Goal: Task Accomplishment & Management: Use online tool/utility

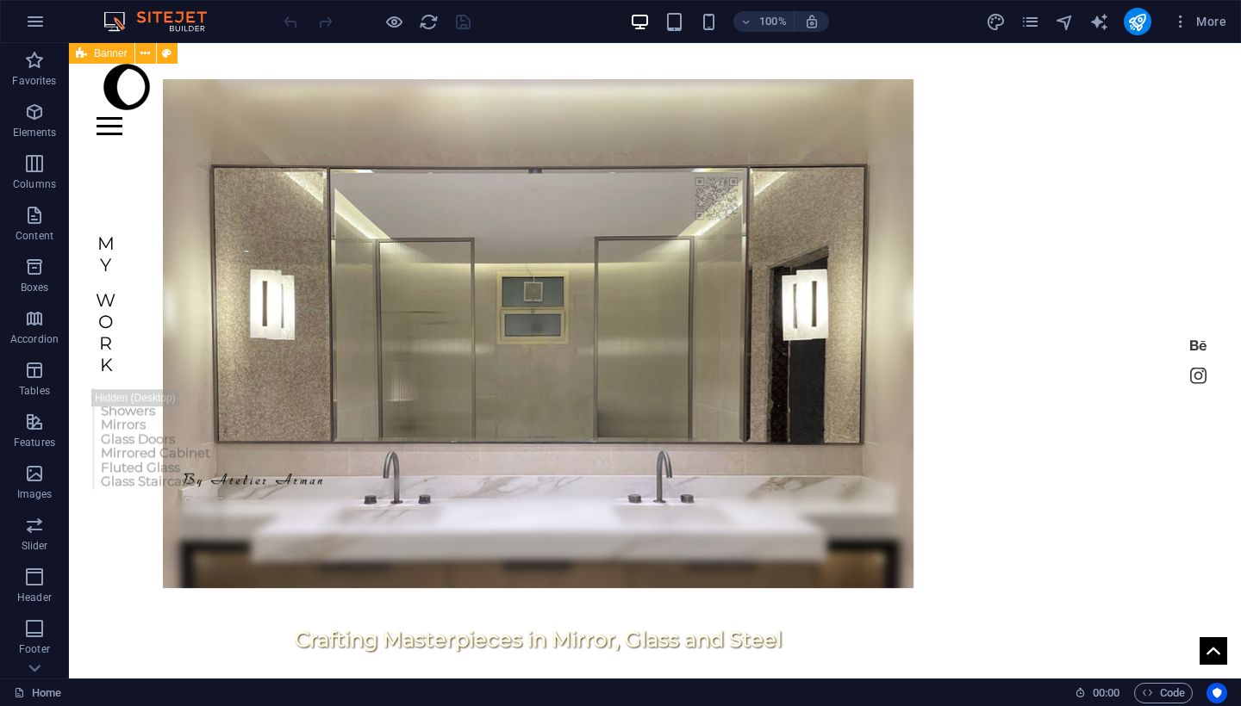
scroll to position [16, 0]
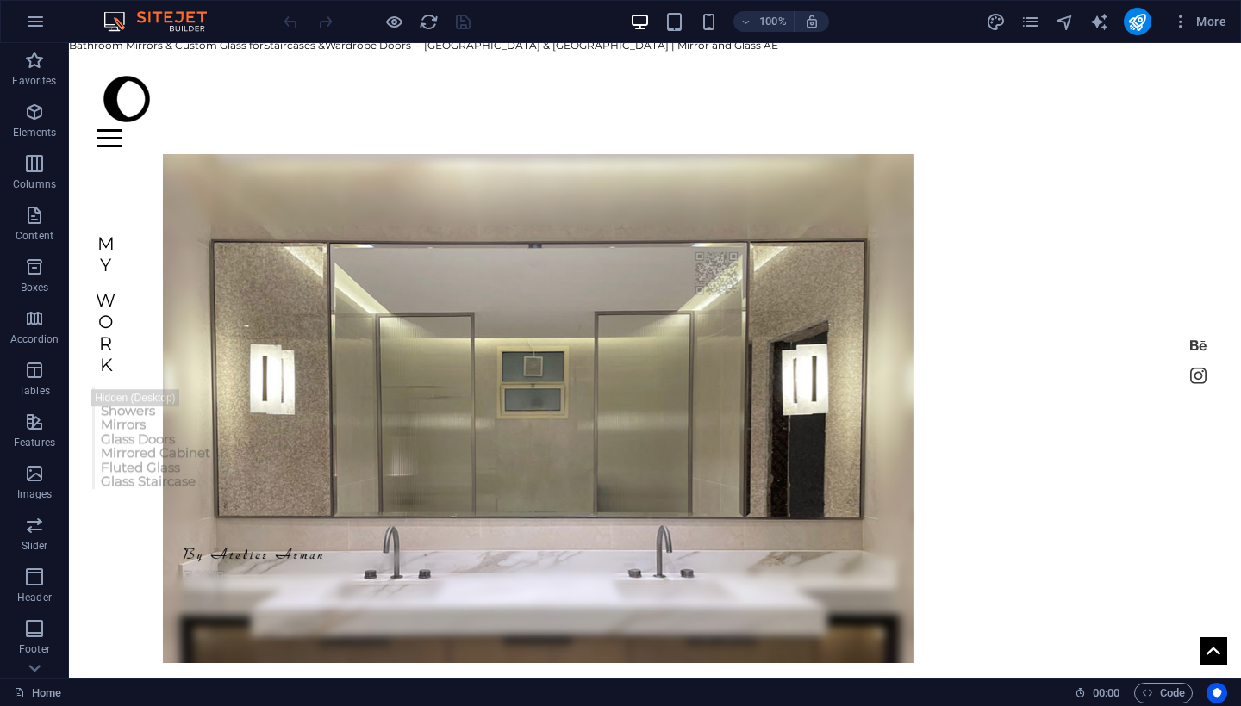
click at [1035, 33] on div "More" at bounding box center [1109, 22] width 247 height 28
click at [1031, 25] on icon "pages" at bounding box center [1030, 22] width 20 height 20
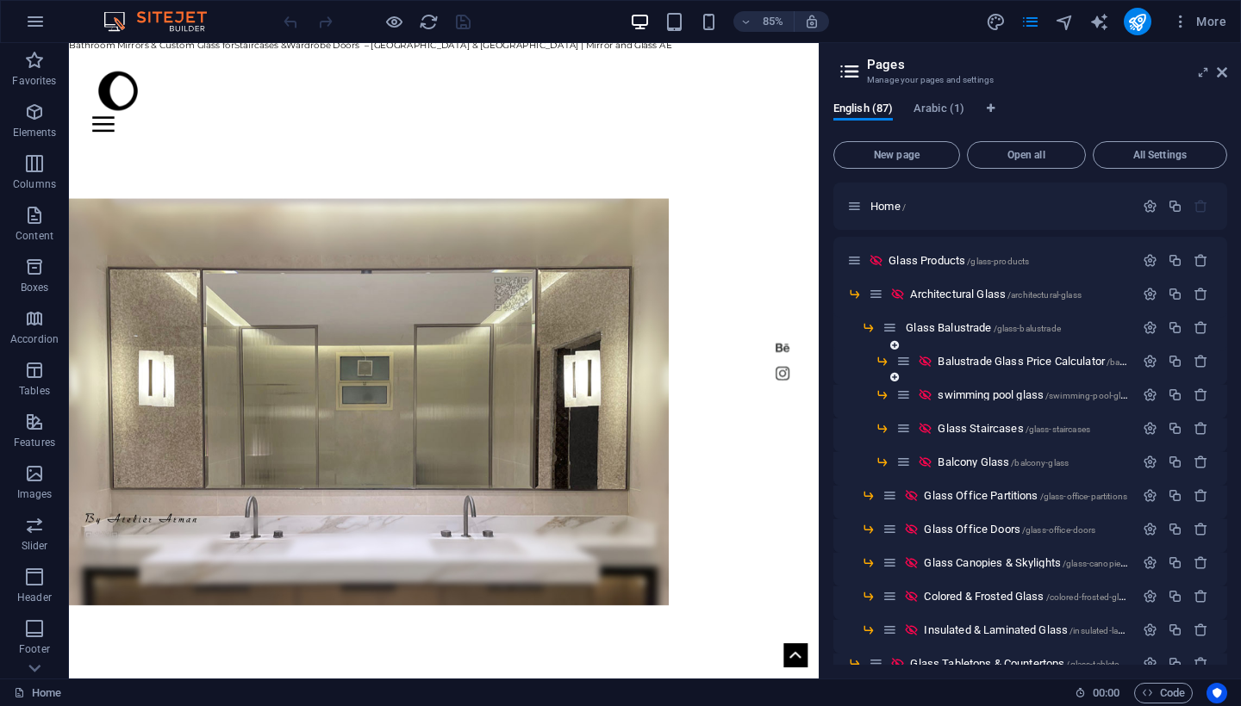
scroll to position [13, 0]
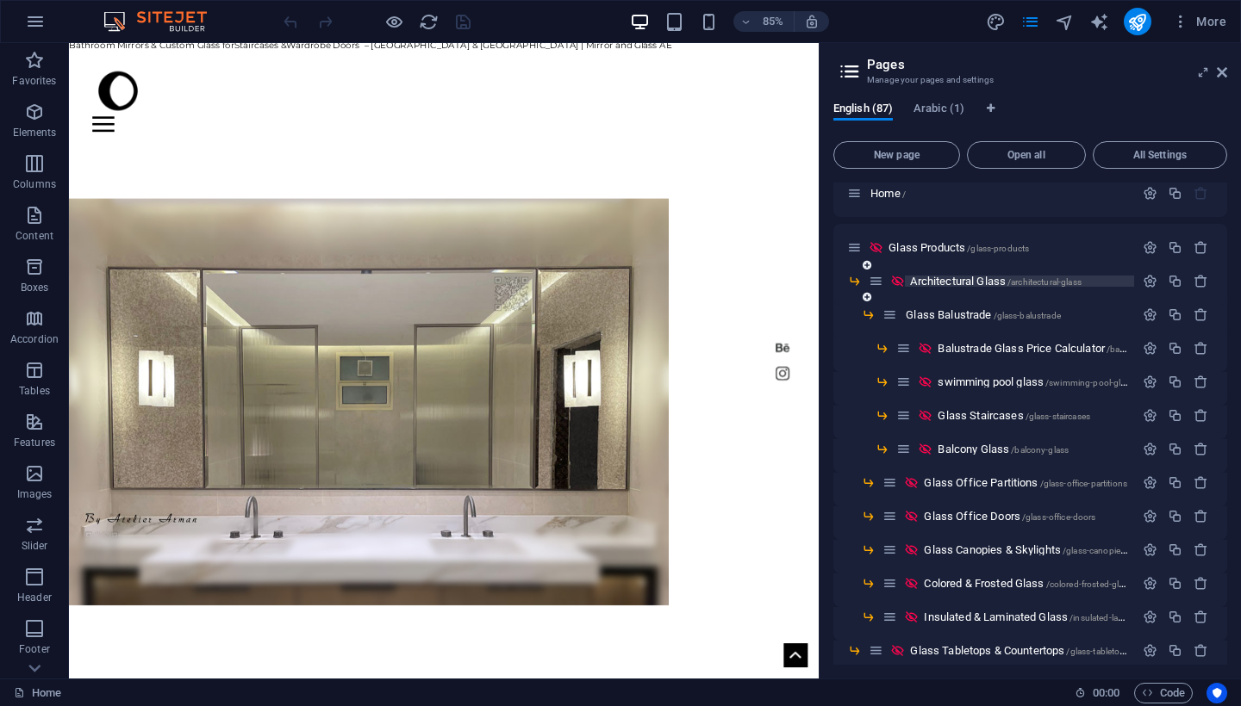
click at [955, 278] on span "Architectural Glass /architectural-glass" at bounding box center [995, 281] width 171 height 13
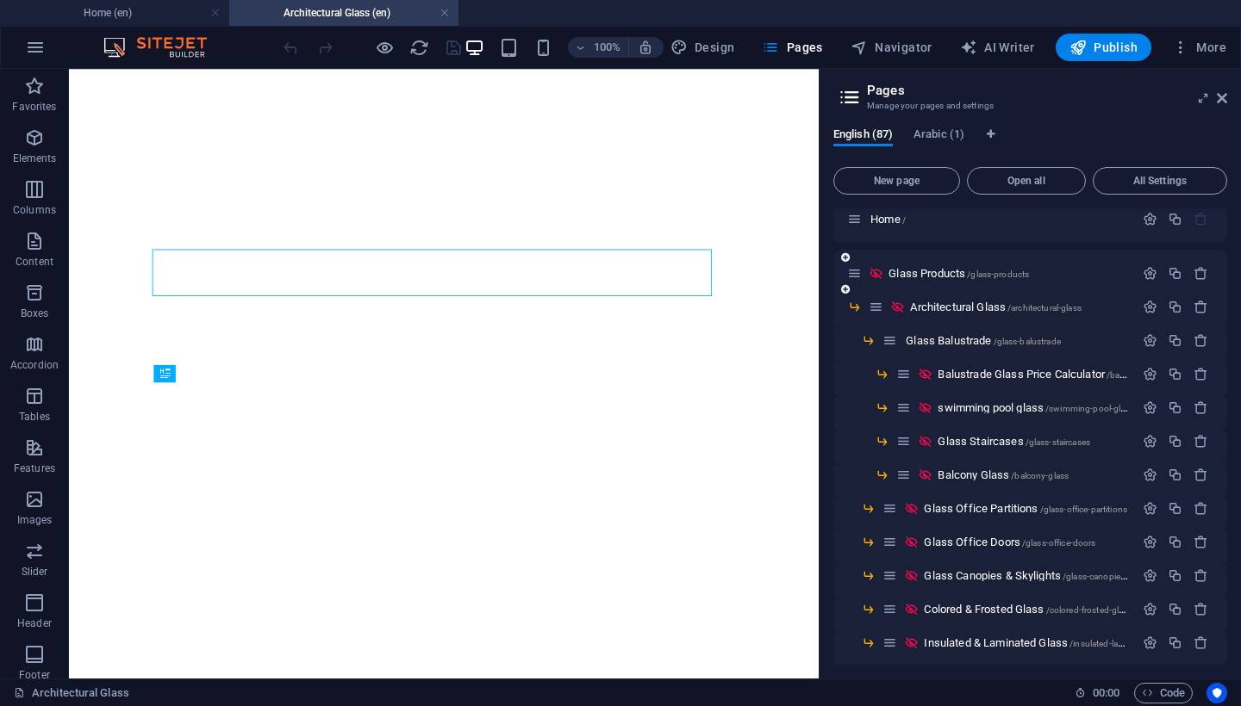
click at [958, 290] on div "Glass Products /glass-products" at bounding box center [1030, 273] width 394 height 47
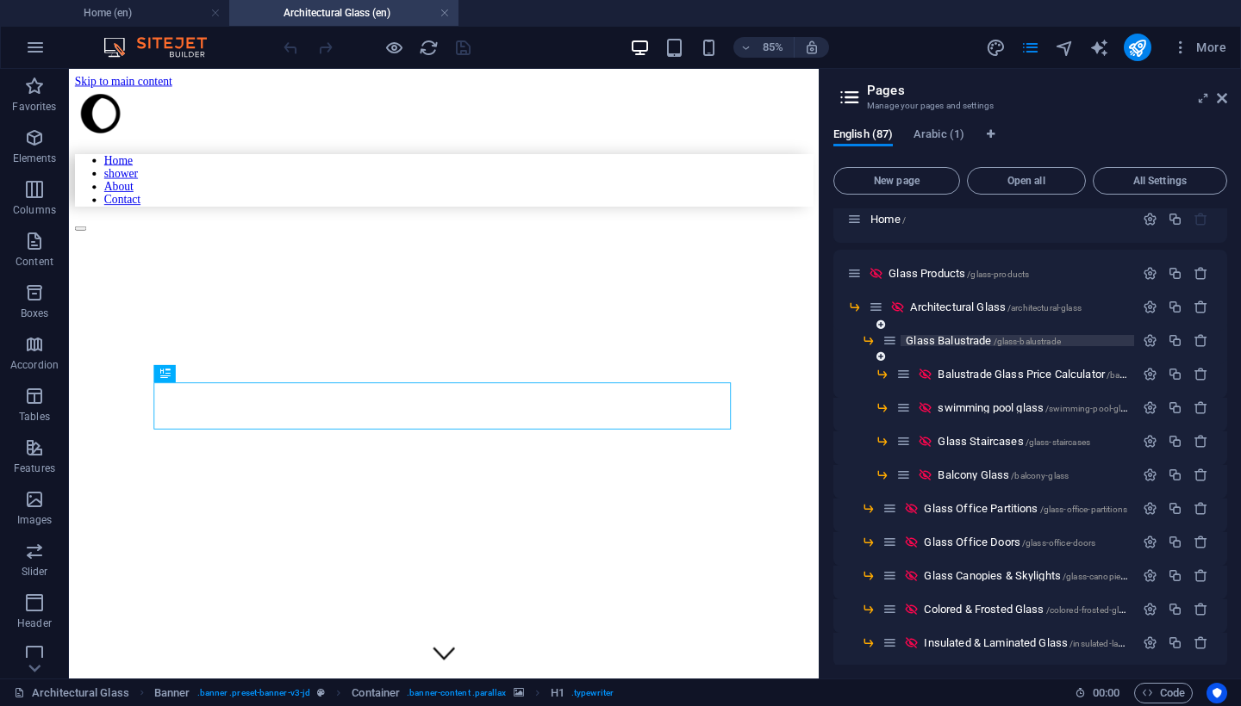
scroll to position [0, 0]
click at [974, 338] on span "Glass Balustrade /glass-balustrade" at bounding box center [982, 340] width 155 height 13
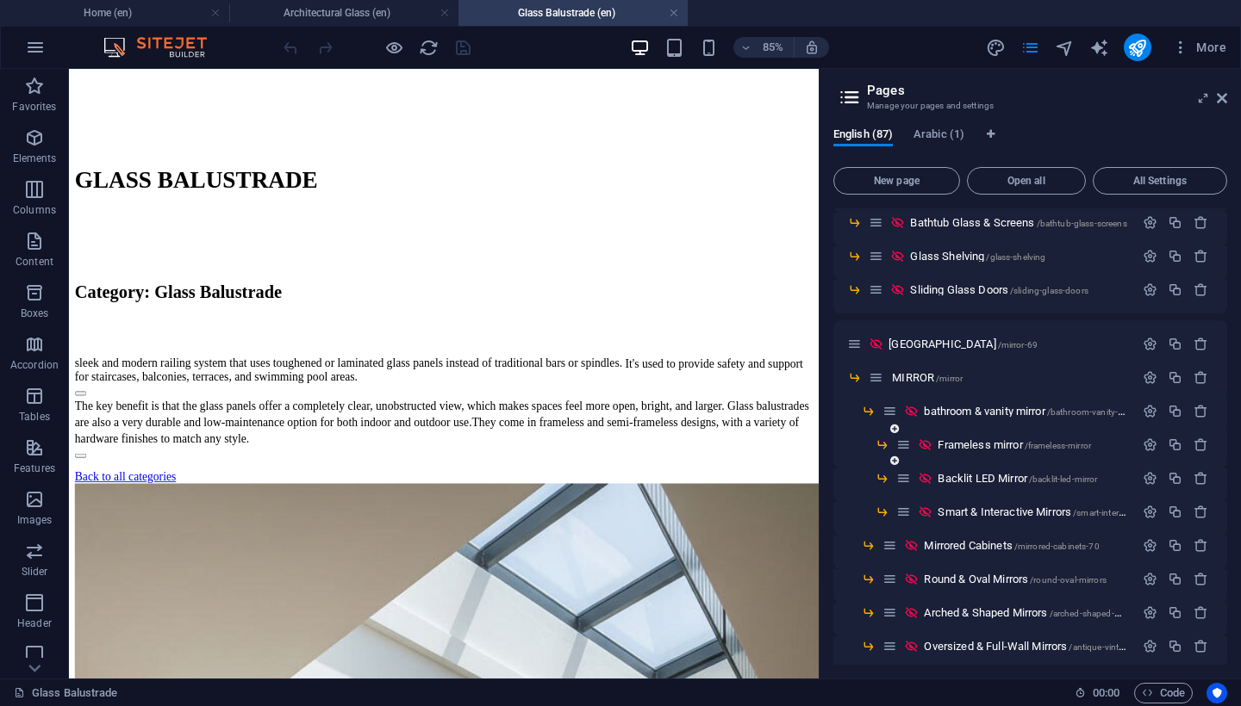
scroll to position [1011, 0]
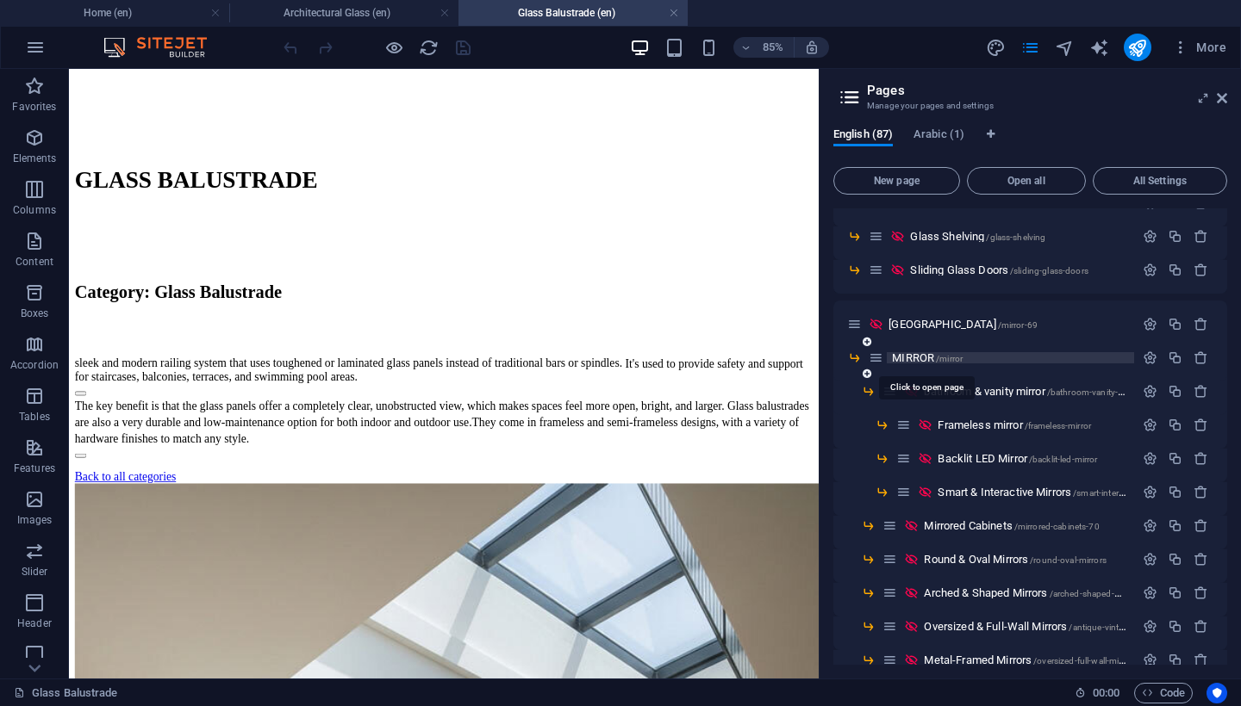
click at [918, 363] on span "MIRROR /mirror" at bounding box center [927, 358] width 71 height 13
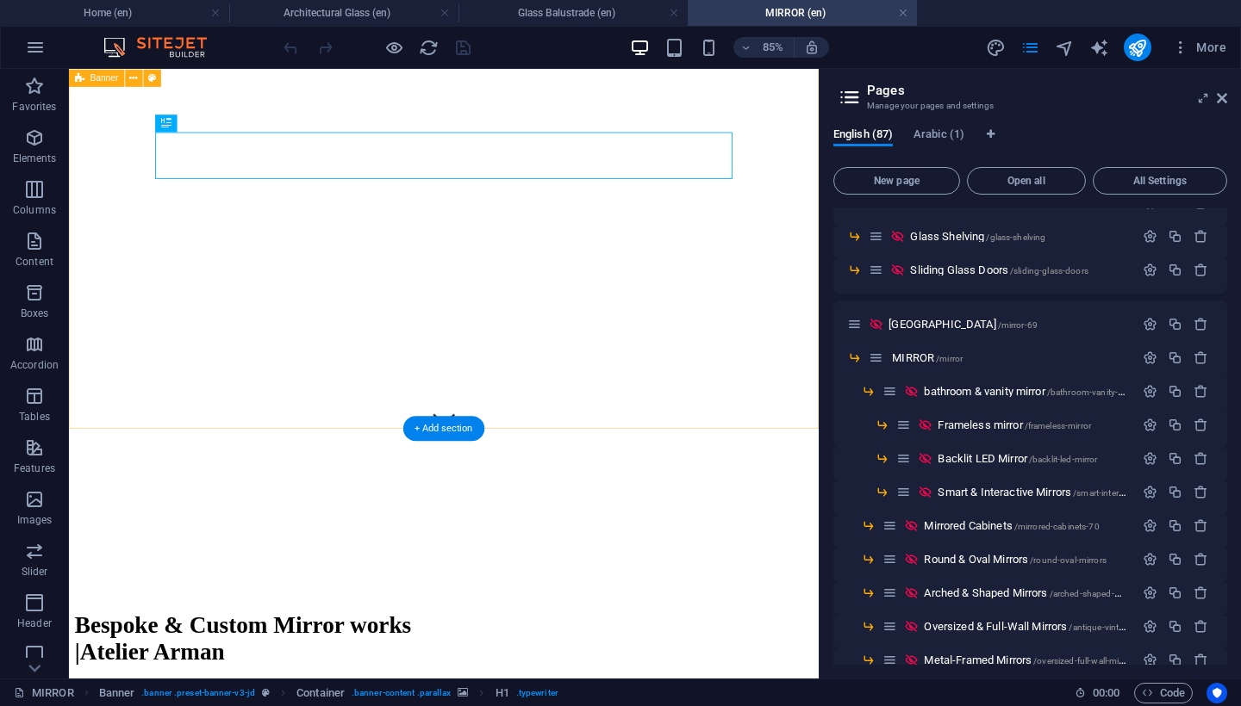
scroll to position [468, 0]
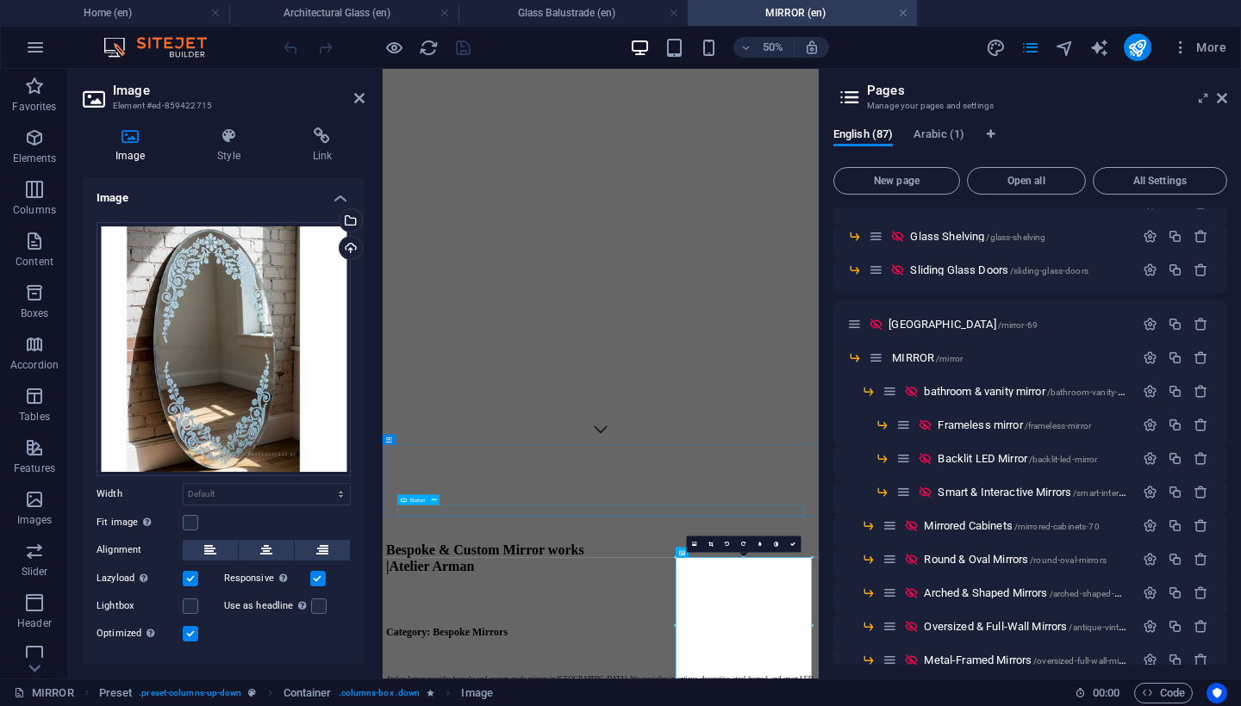
click at [1075, 21] on figure at bounding box center [738, 21] width 698 height 0
click at [1182, 706] on div "Home shower About Contact Bespoke & Custom Mirror works |Atelier Arman" at bounding box center [818, 396] width 858 height 1545
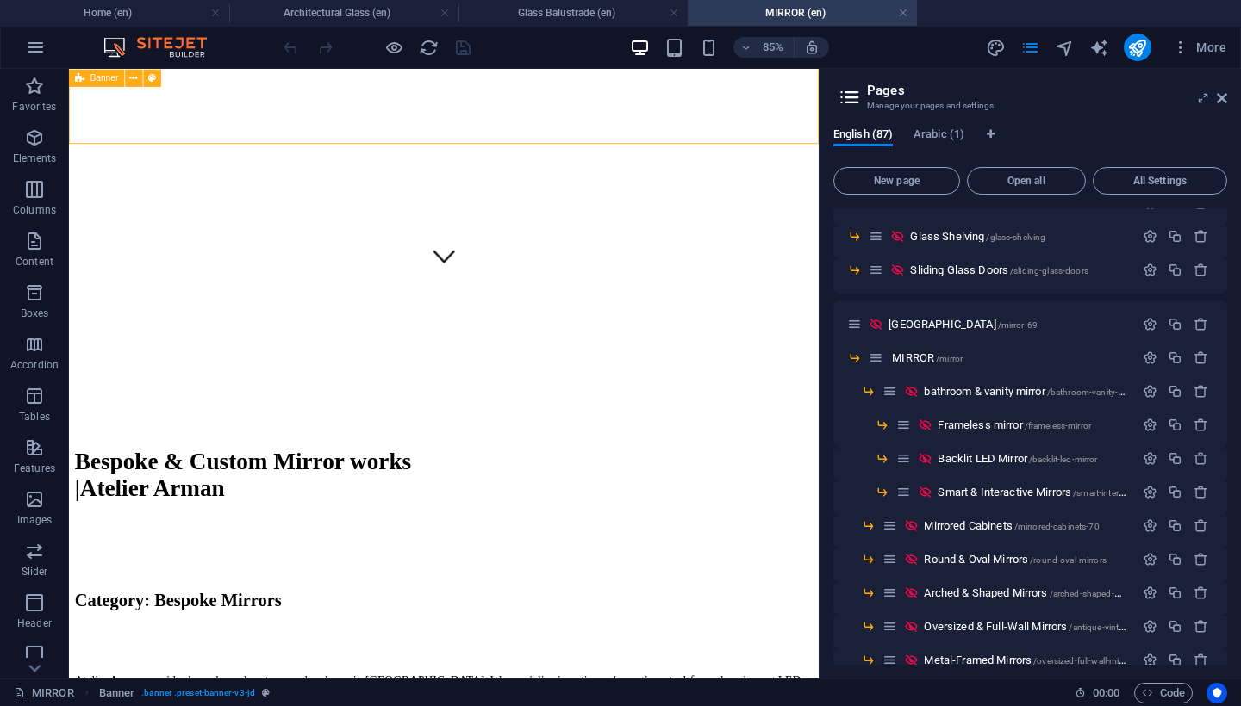
scroll to position [630, 0]
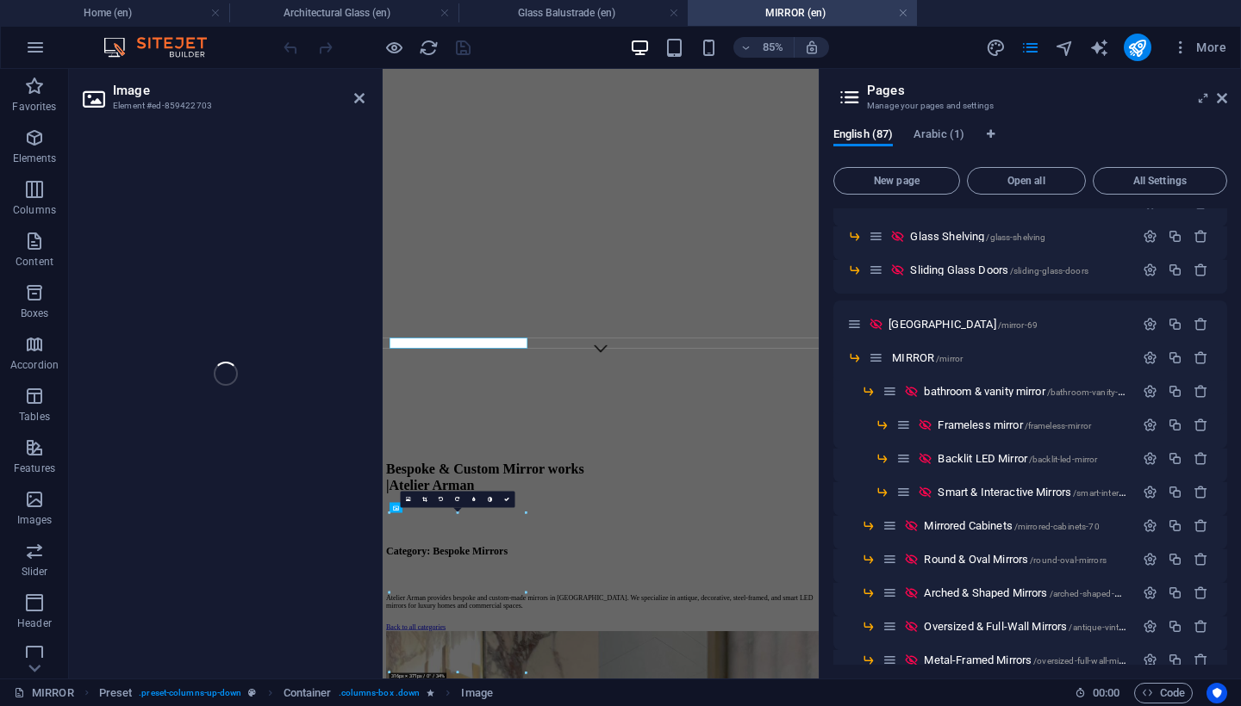
select select "%"
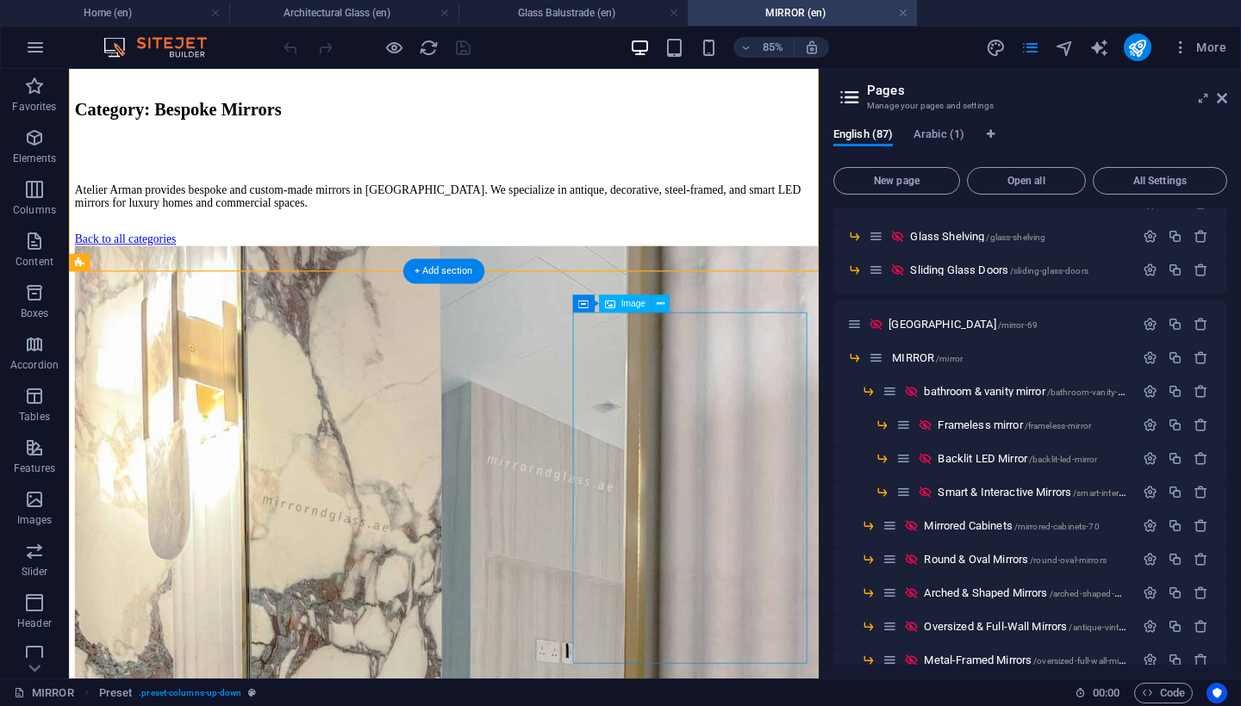
scroll to position [1249, 0]
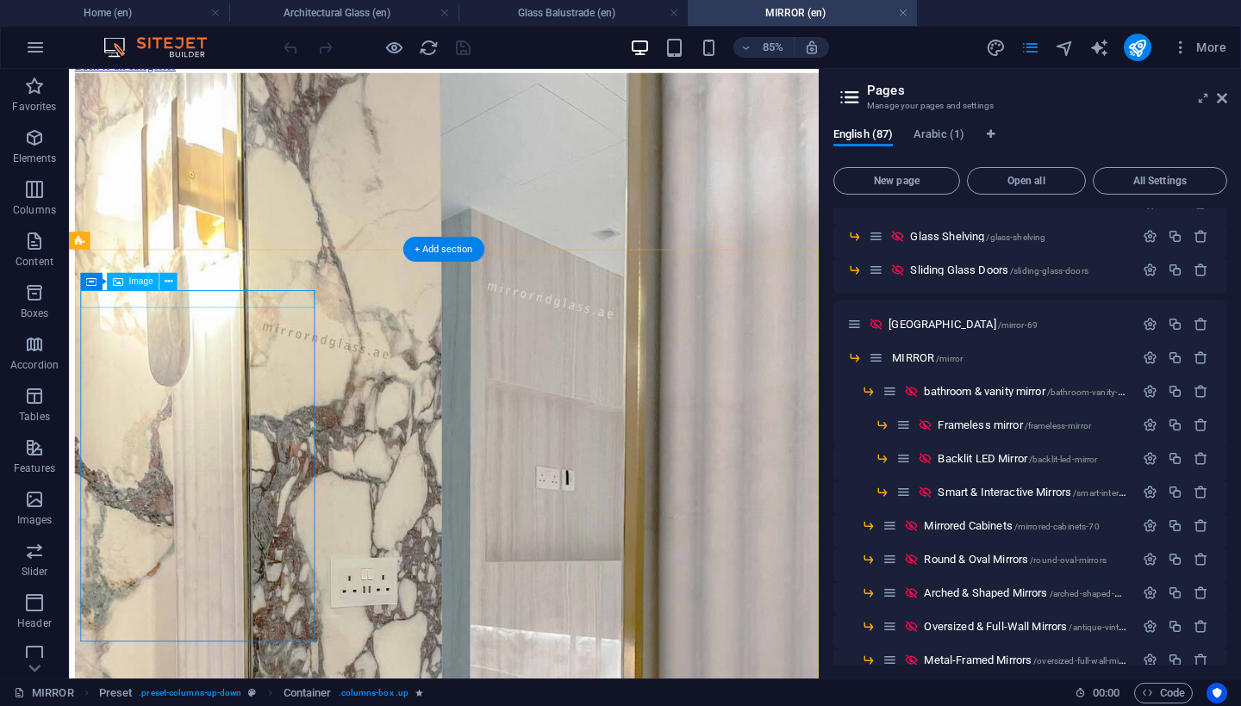
drag, startPoint x: 246, startPoint y: 345, endPoint x: 294, endPoint y: 376, distance: 56.6
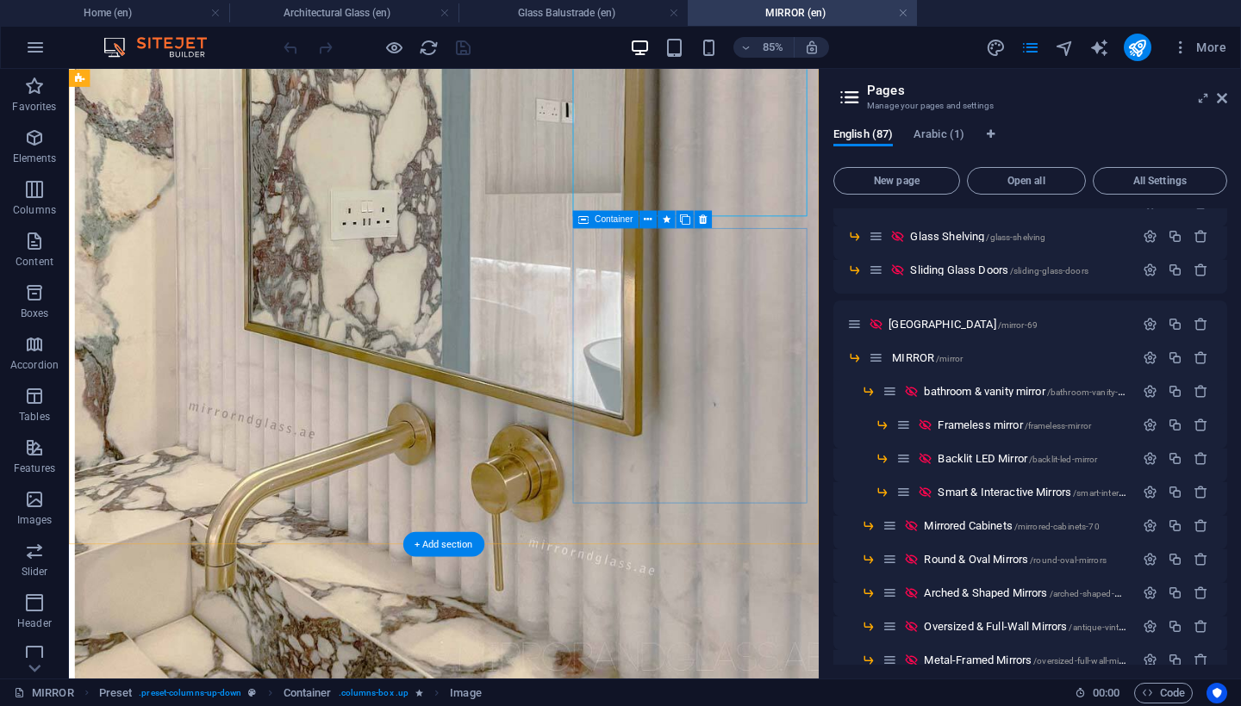
scroll to position [1849, 0]
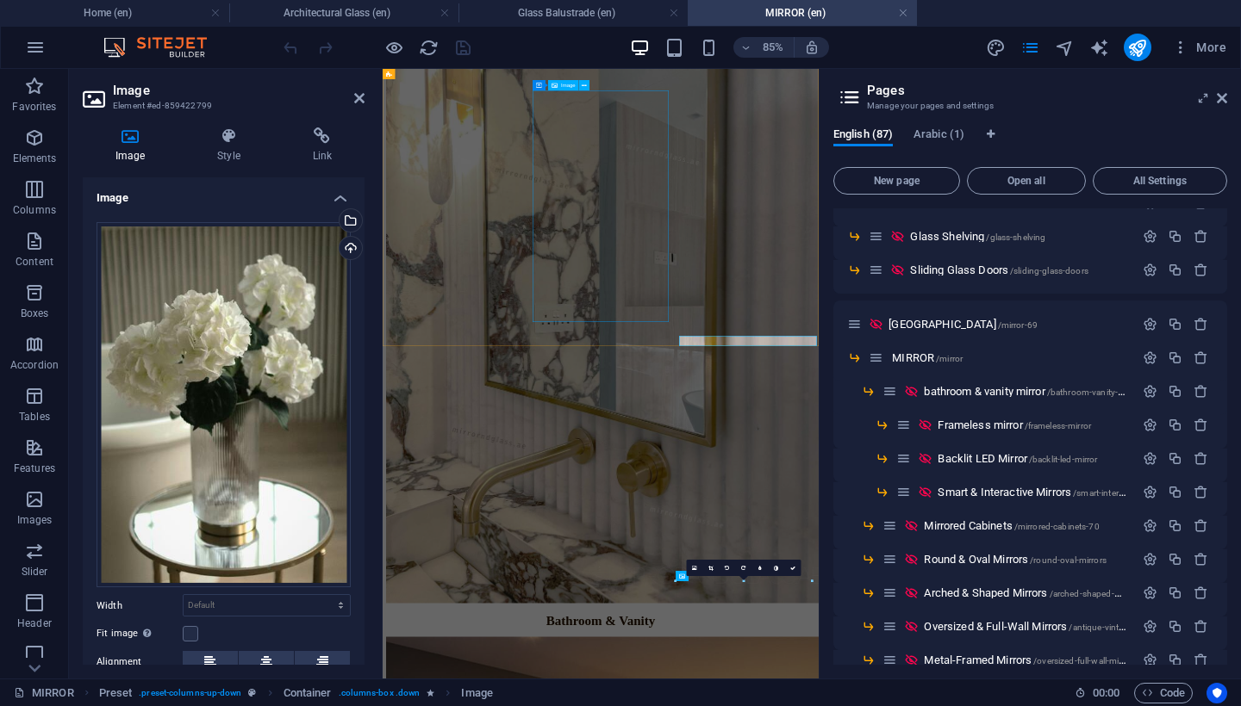
scroll to position [1403, 0]
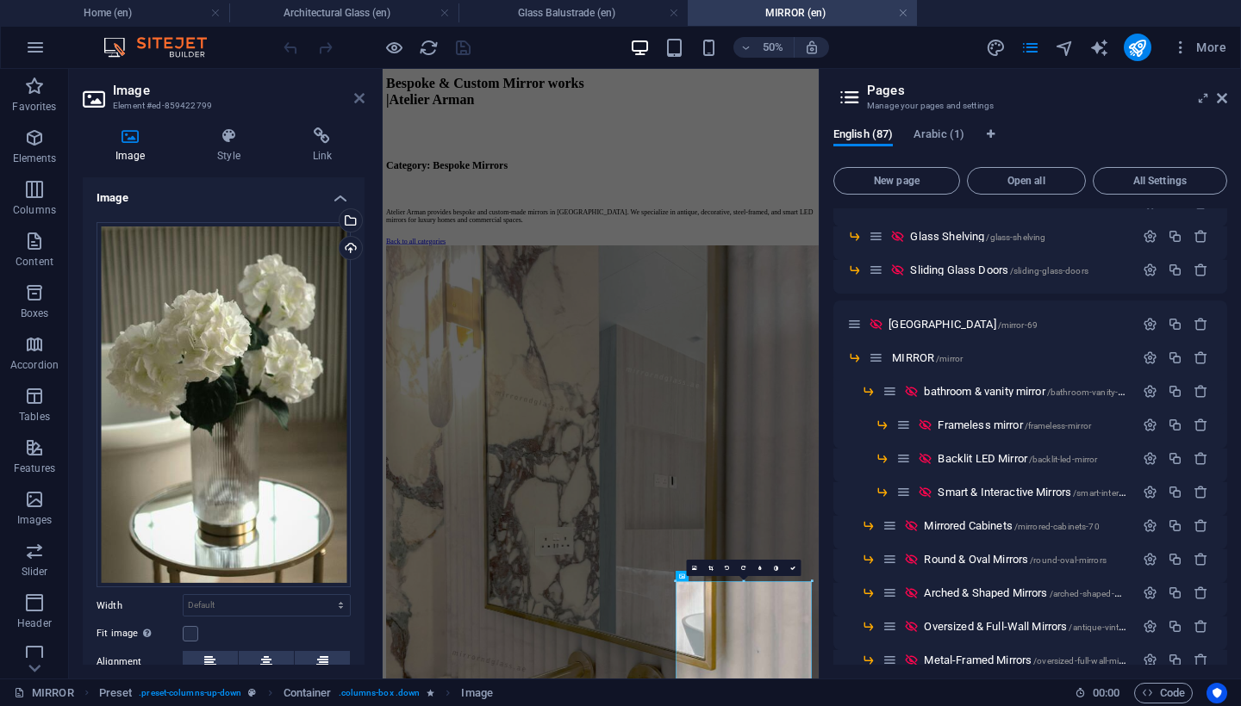
drag, startPoint x: 358, startPoint y: 98, endPoint x: 737, endPoint y: 593, distance: 623.1
click at [358, 98] on icon at bounding box center [359, 98] width 10 height 14
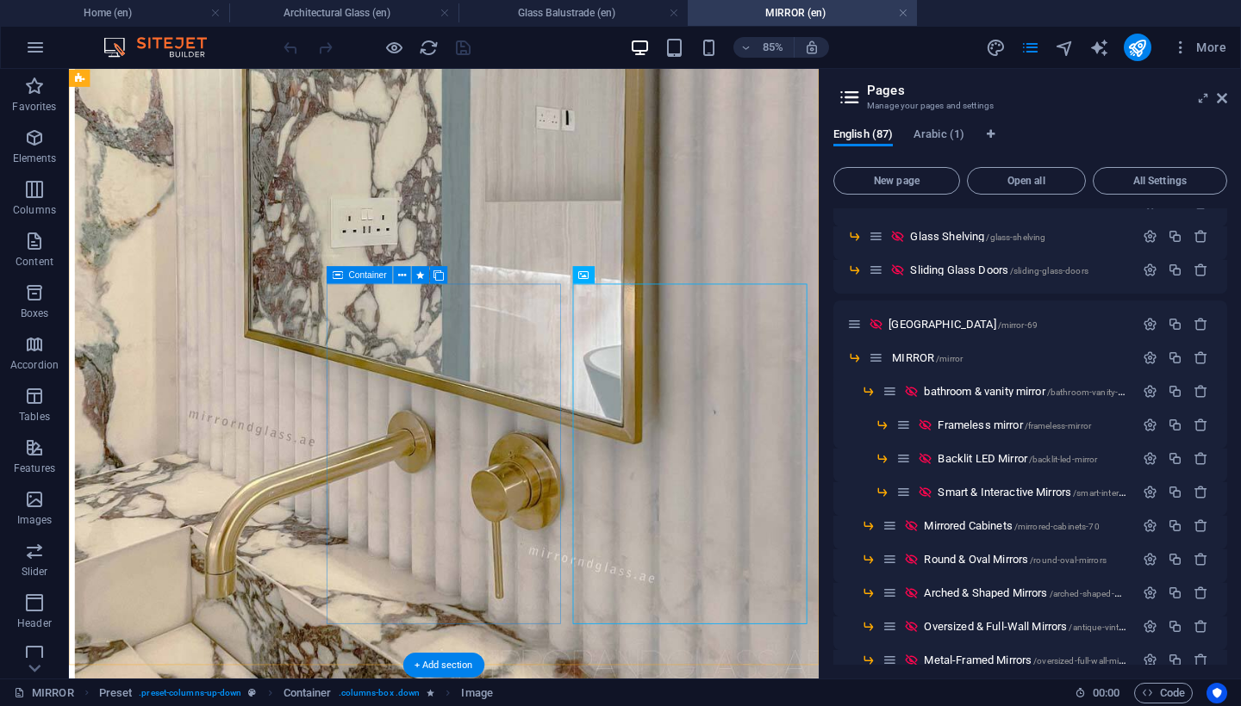
scroll to position [1690, 0]
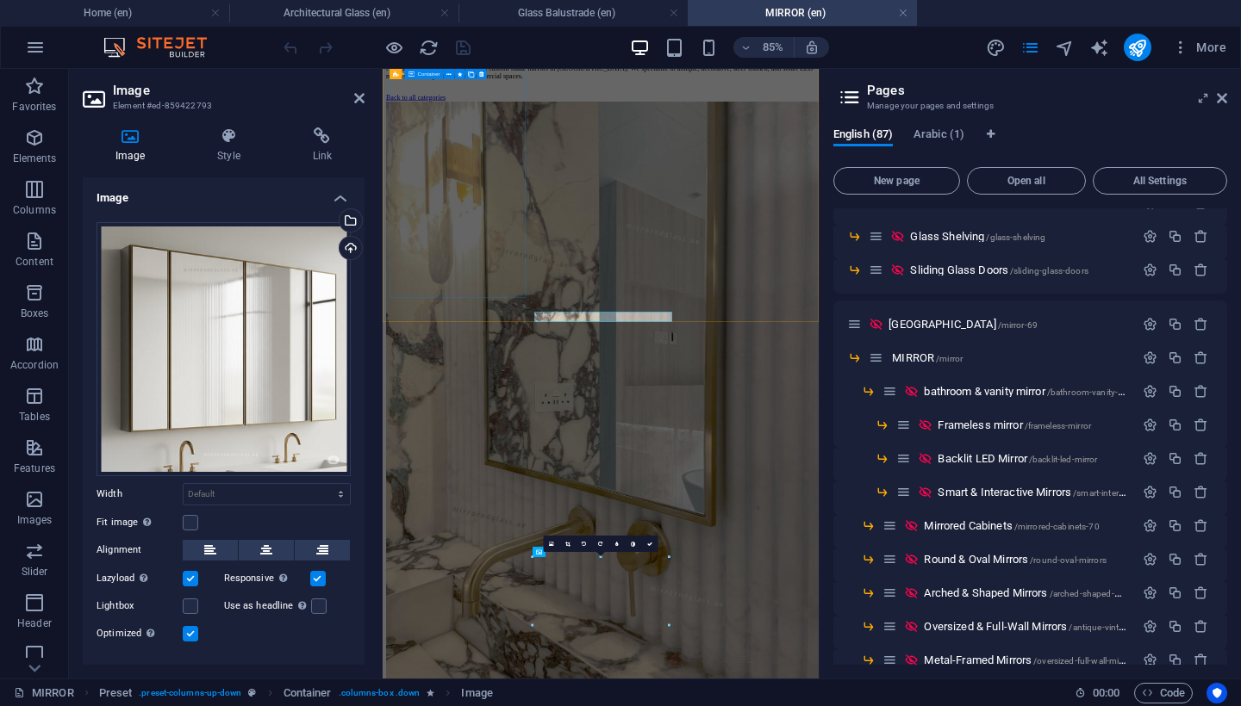
scroll to position [1451, 0]
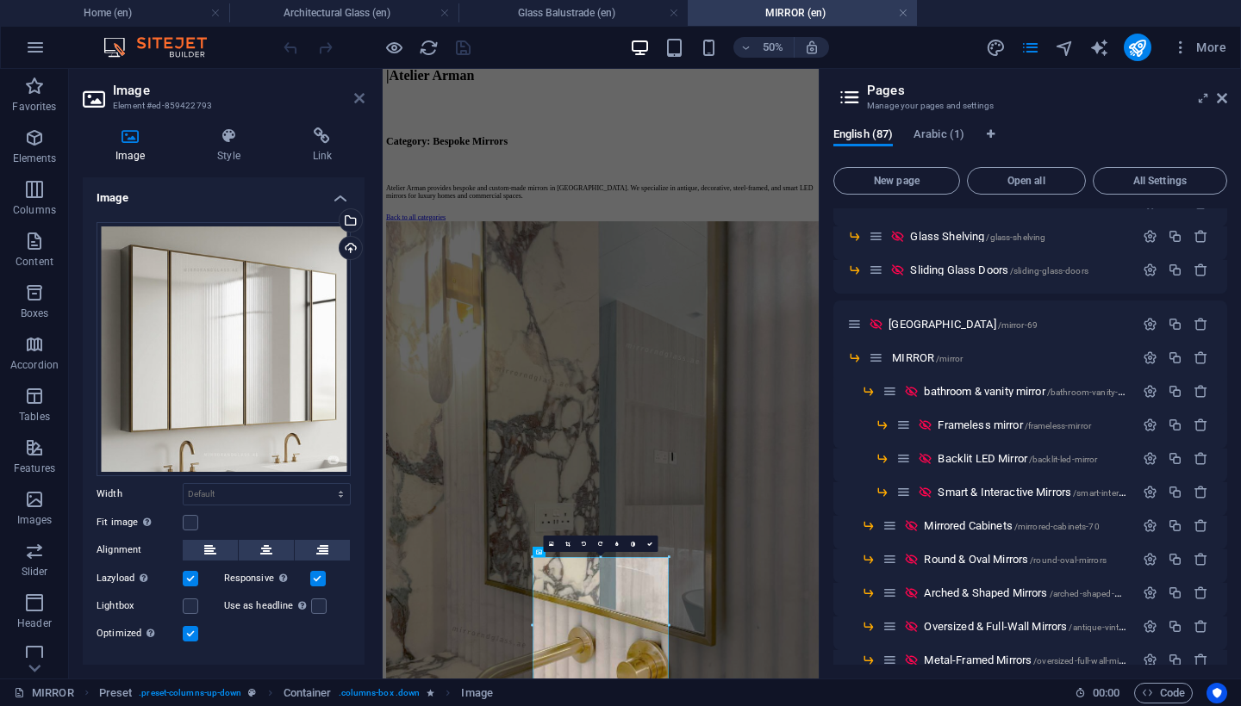
click at [362, 96] on icon at bounding box center [359, 98] width 10 height 14
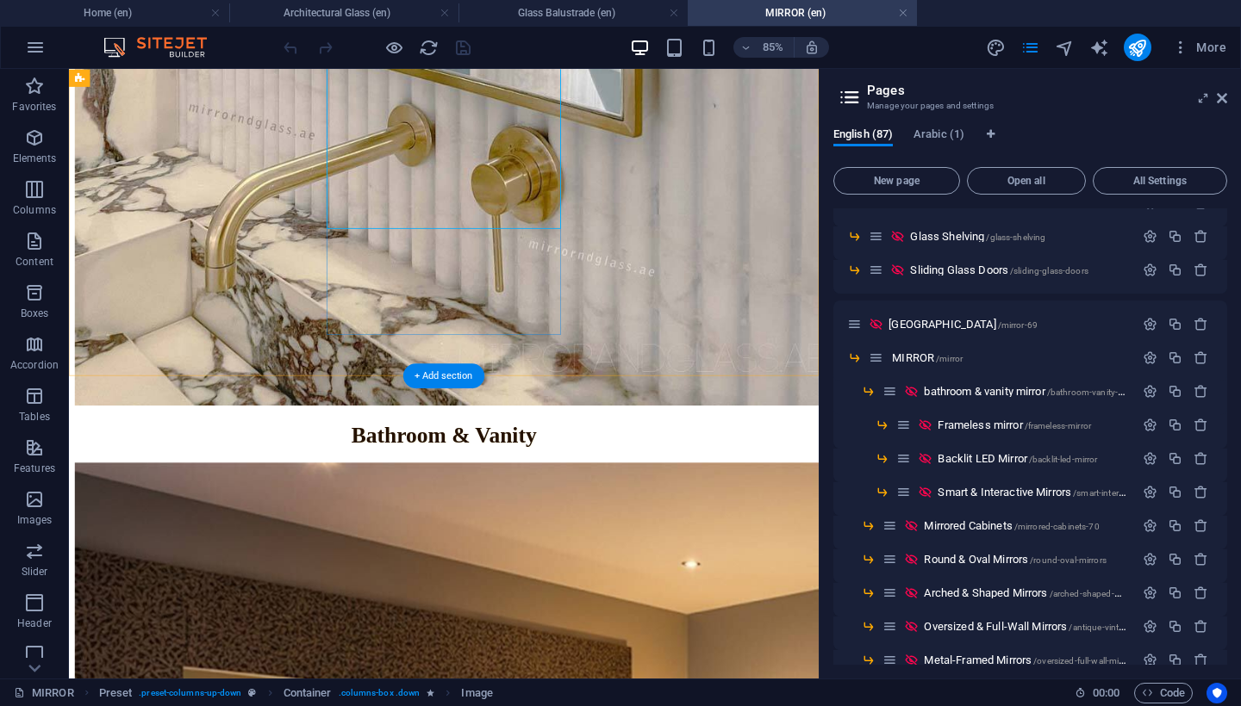
scroll to position [2063, 0]
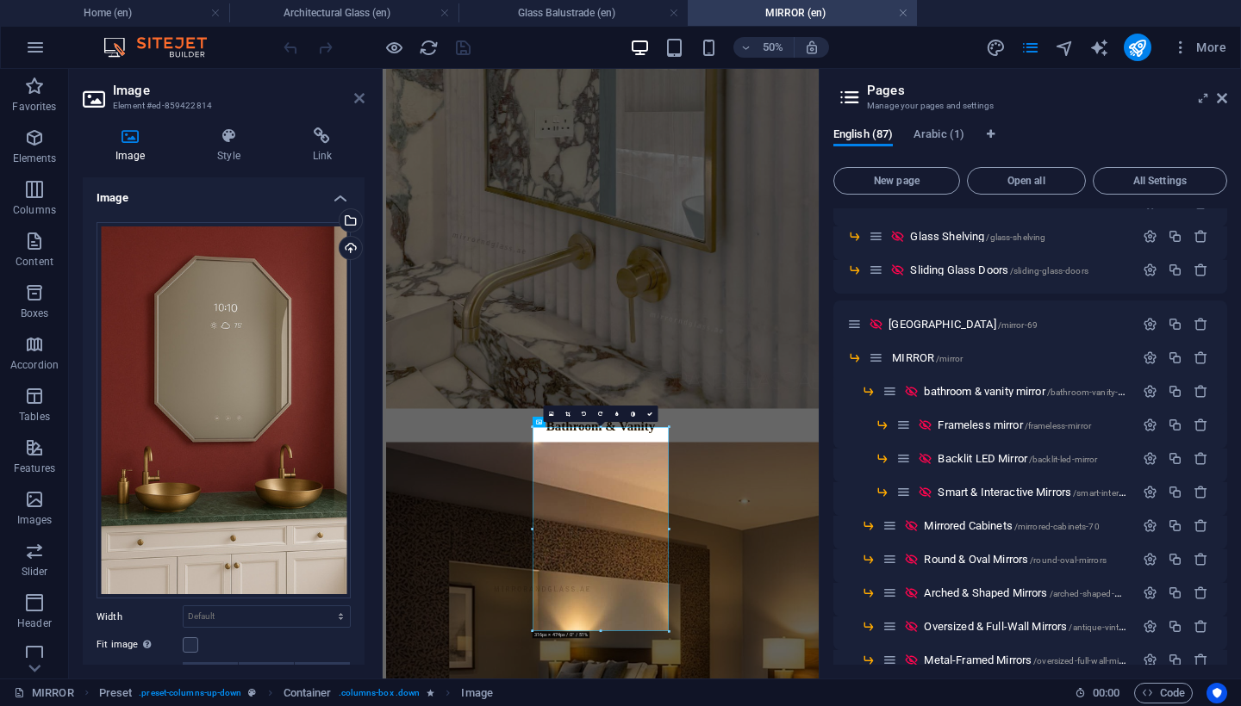
click at [358, 100] on icon at bounding box center [359, 98] width 10 height 14
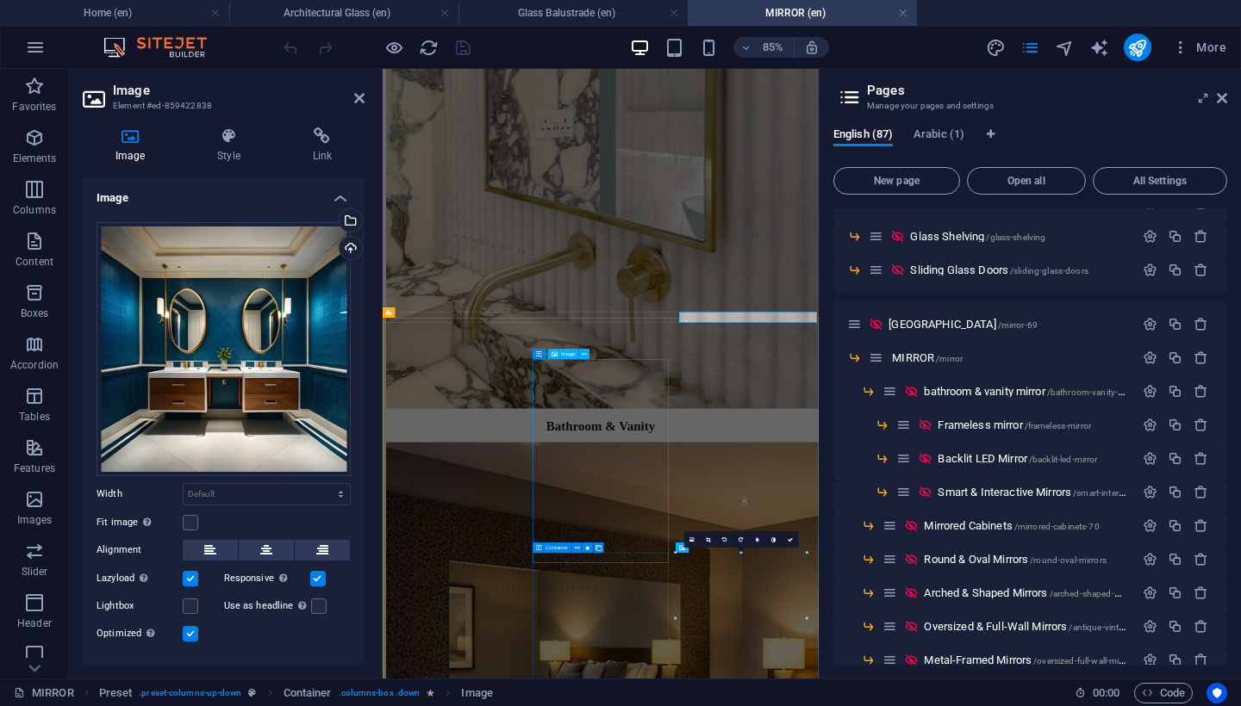
scroll to position [2374, 0]
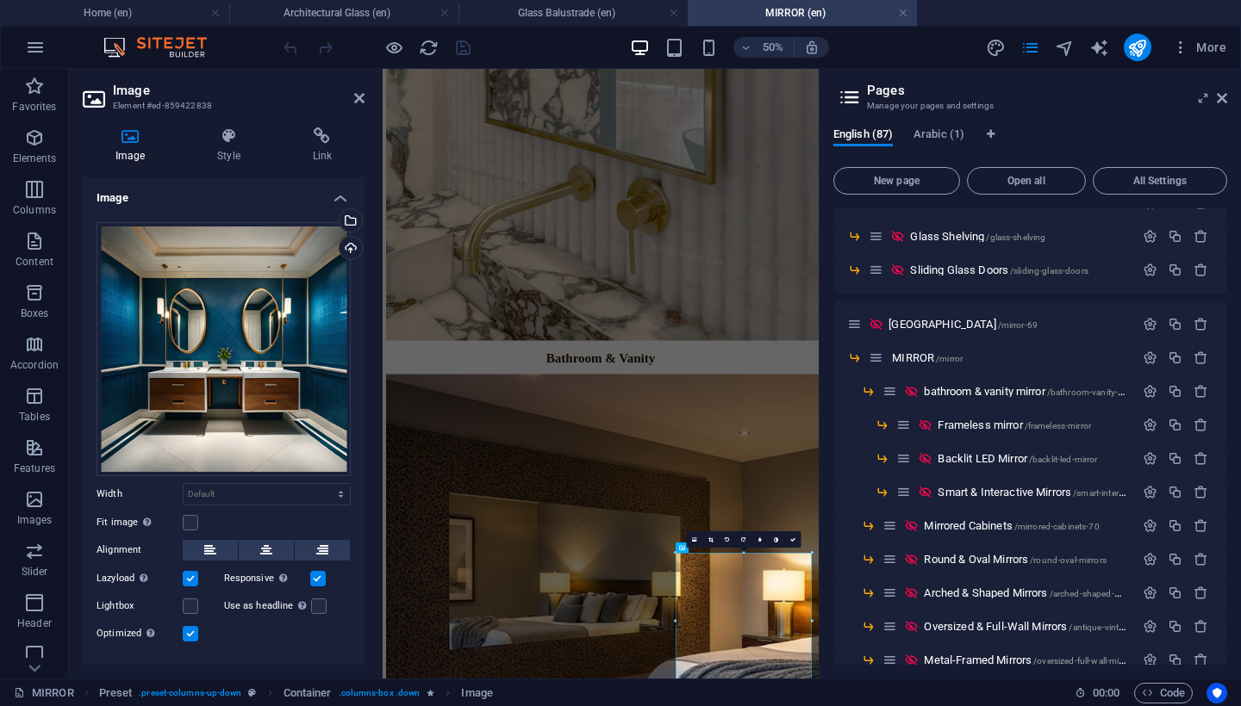
click at [357, 88] on h2 "Image" at bounding box center [239, 91] width 252 height 16
click at [357, 96] on icon at bounding box center [359, 98] width 10 height 14
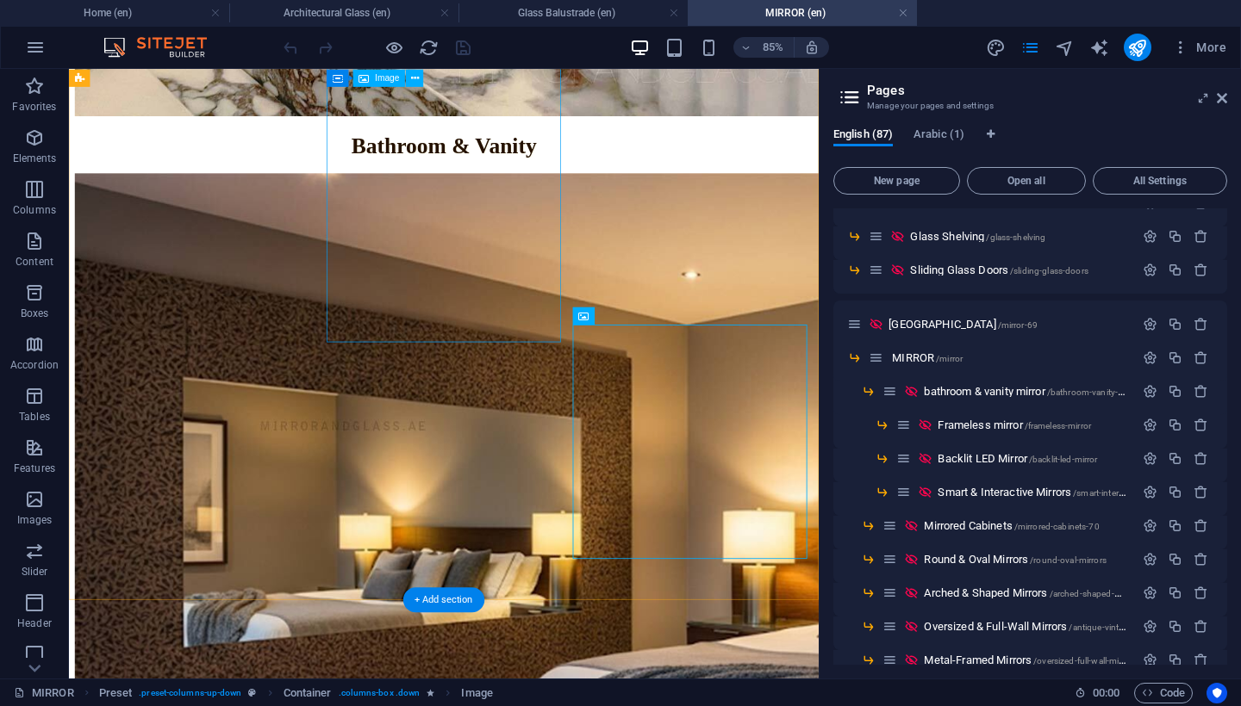
scroll to position [2560, 0]
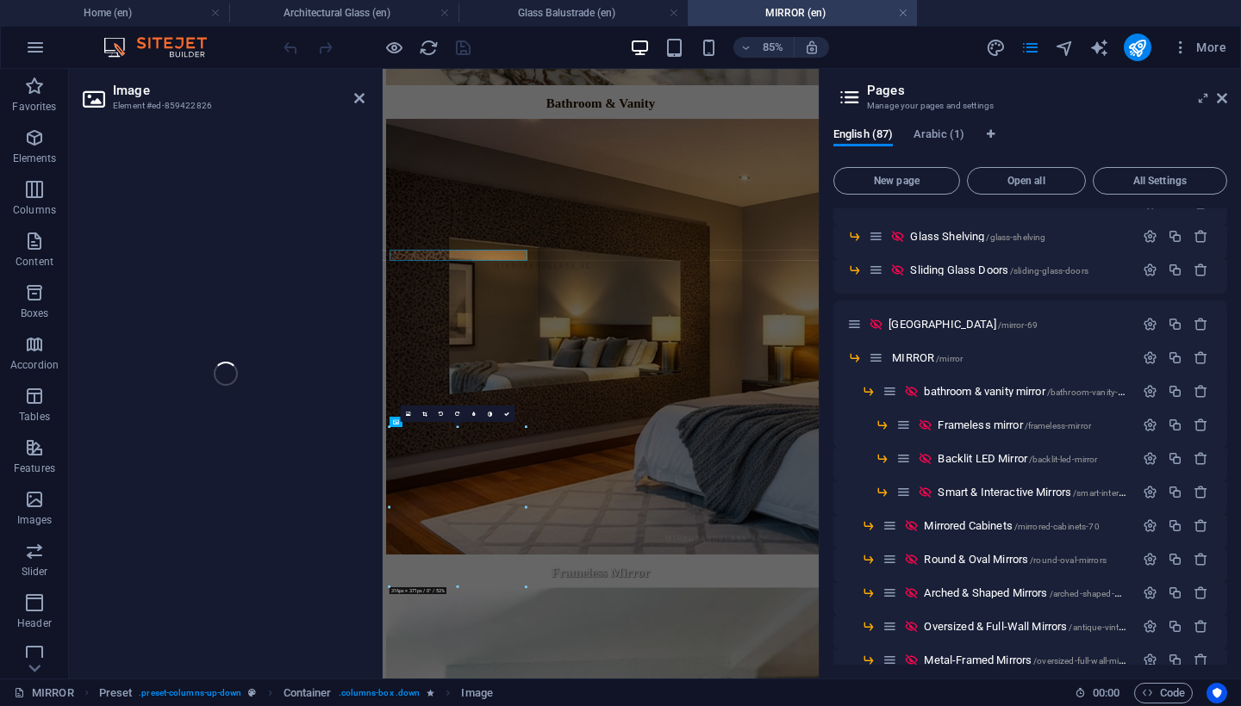
scroll to position [2626, 0]
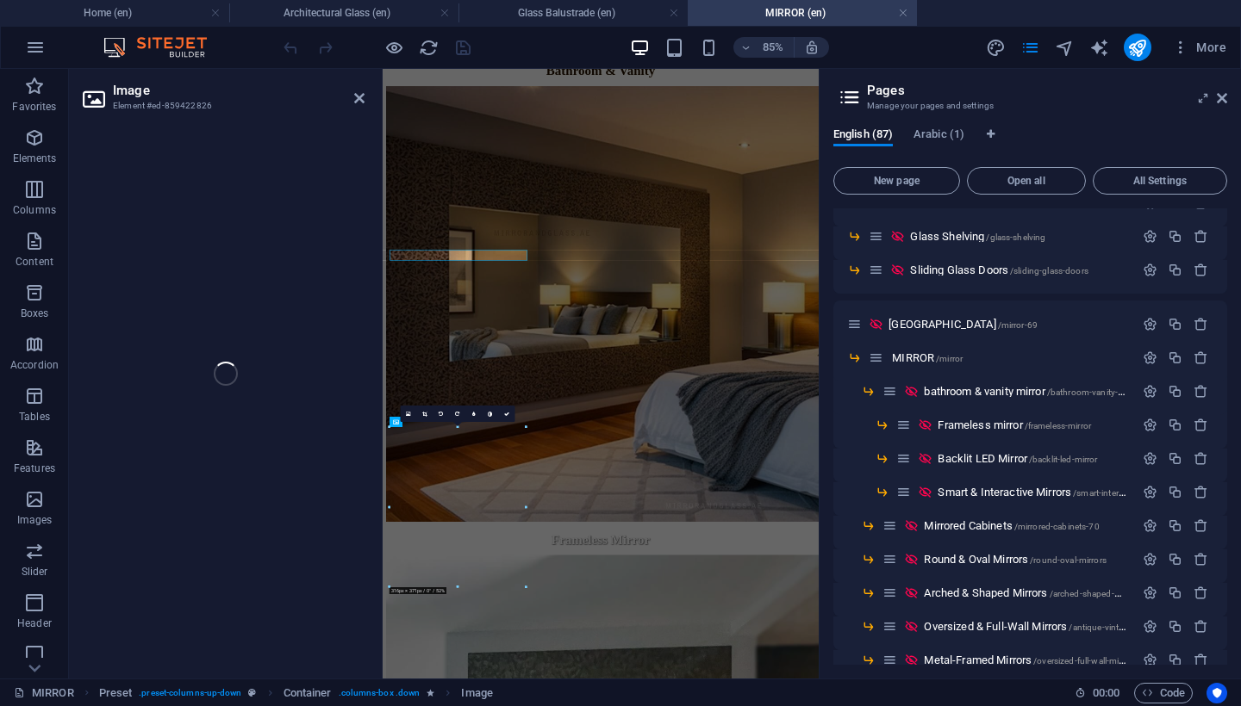
select select "%"
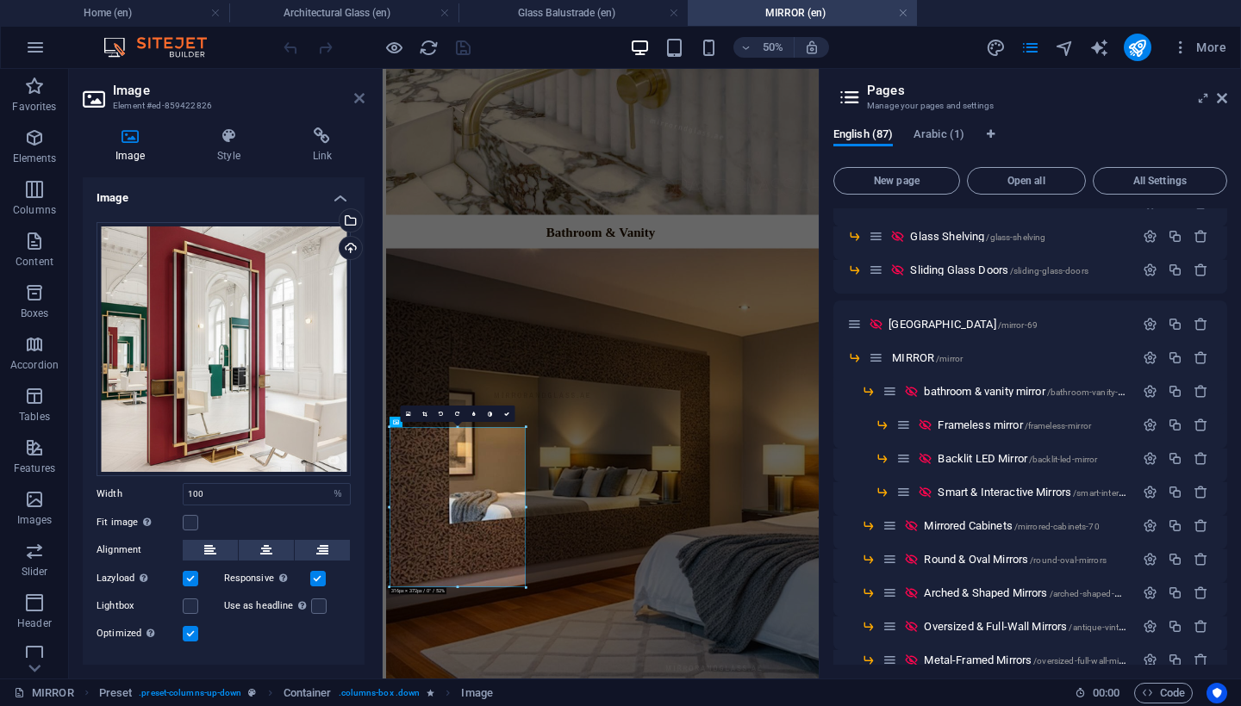
click at [358, 99] on icon at bounding box center [359, 98] width 10 height 14
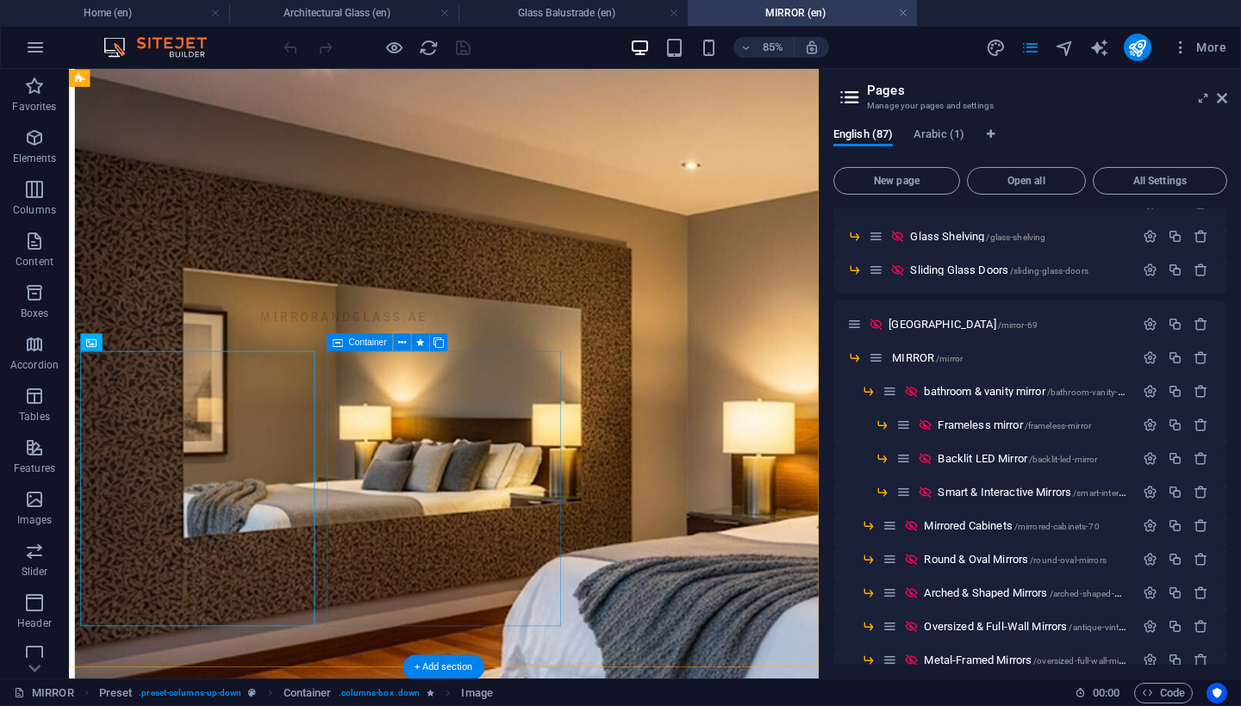
scroll to position [2540, 0]
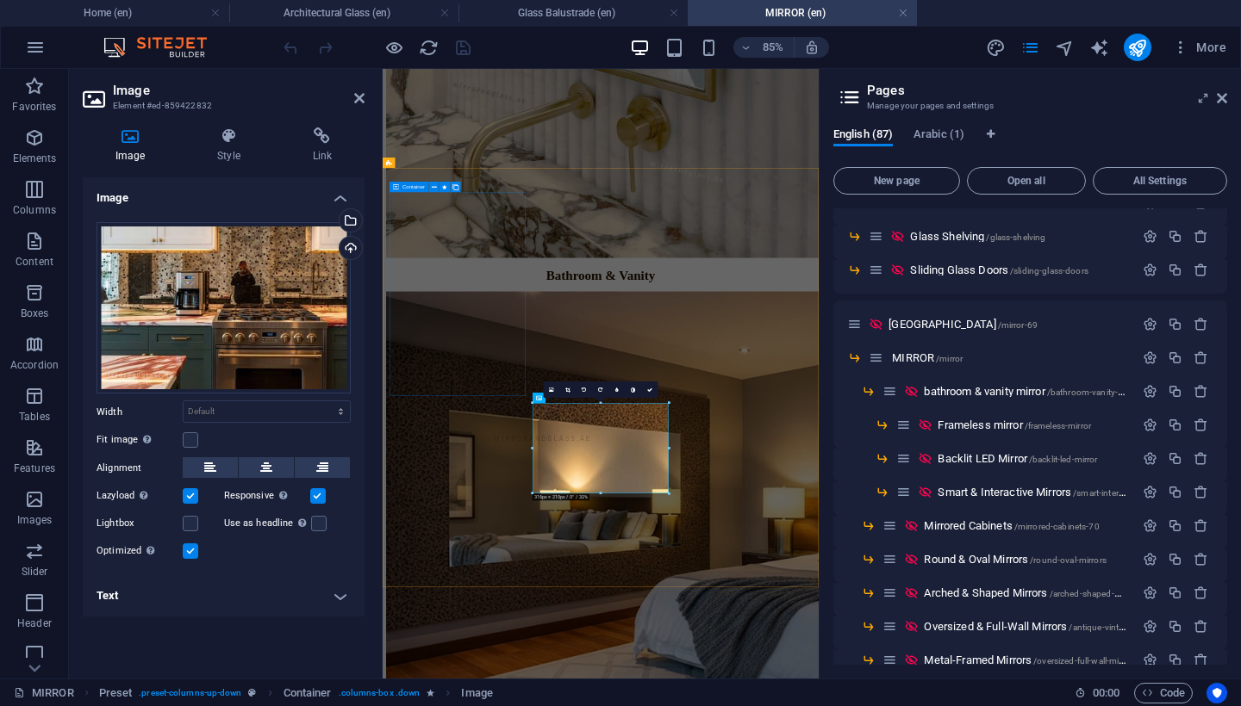
scroll to position [2674, 0]
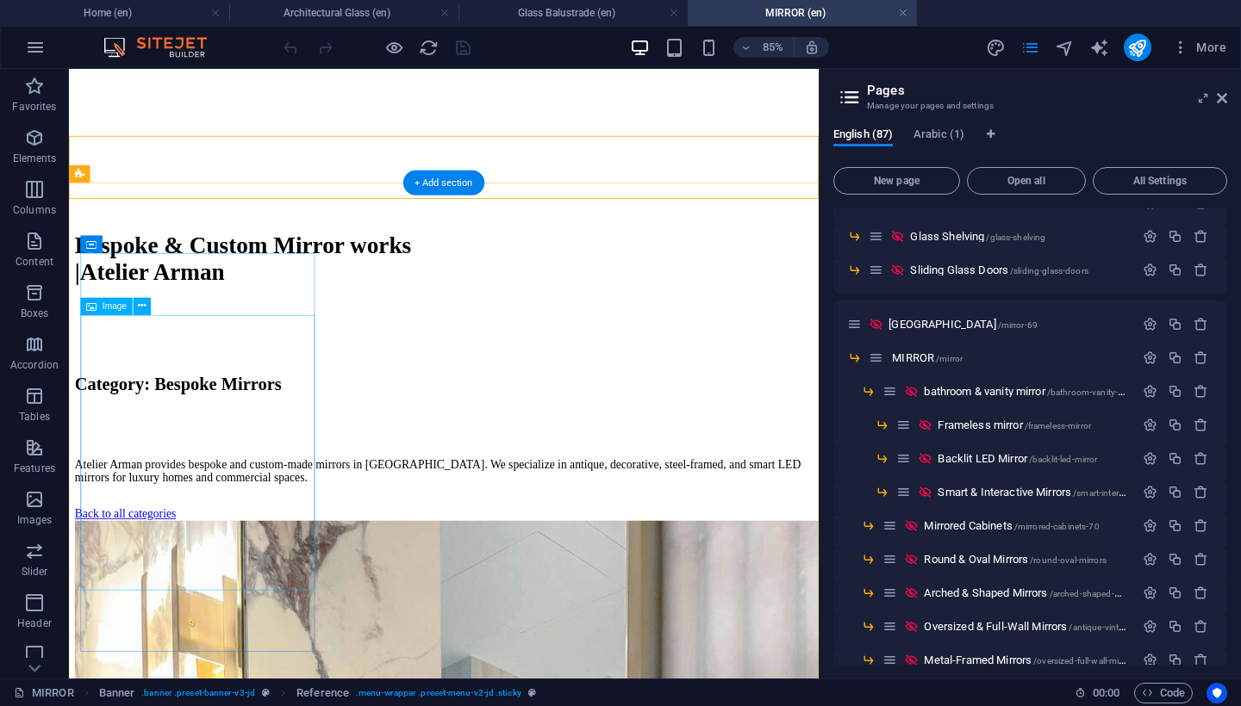
scroll to position [727, 0]
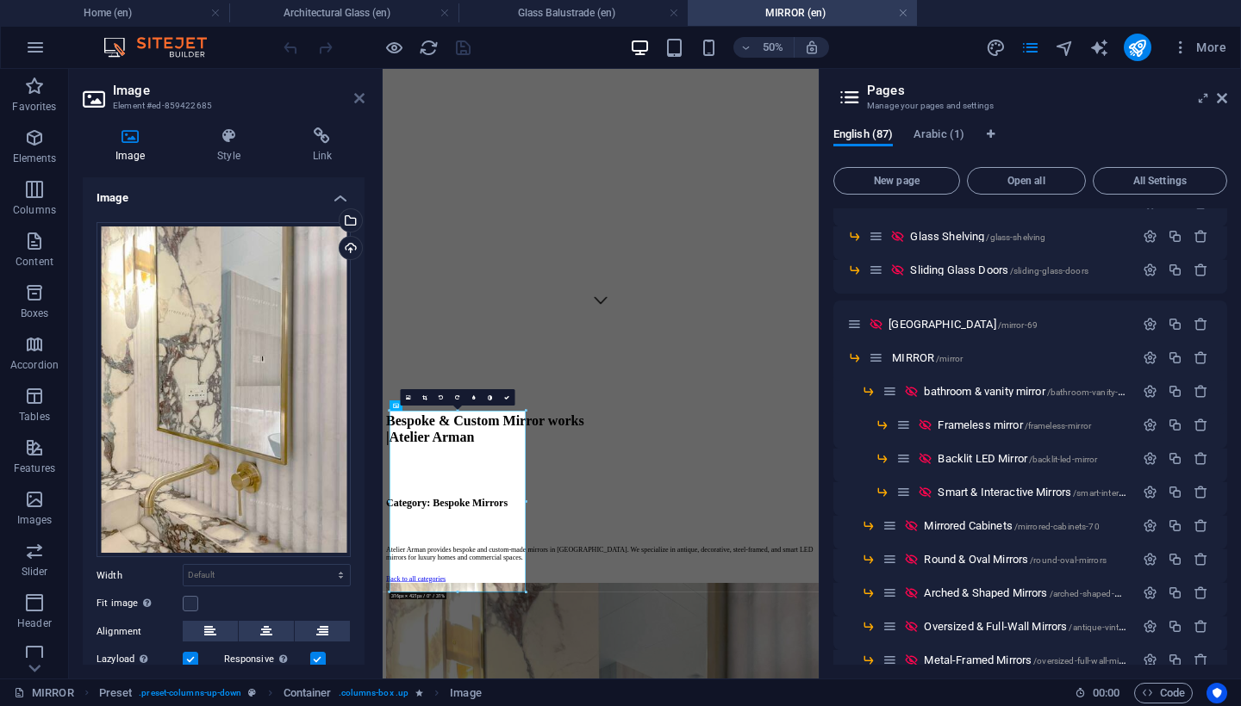
drag, startPoint x: 356, startPoint y: 97, endPoint x: 530, endPoint y: 402, distance: 351.1
click at [356, 97] on icon at bounding box center [359, 98] width 10 height 14
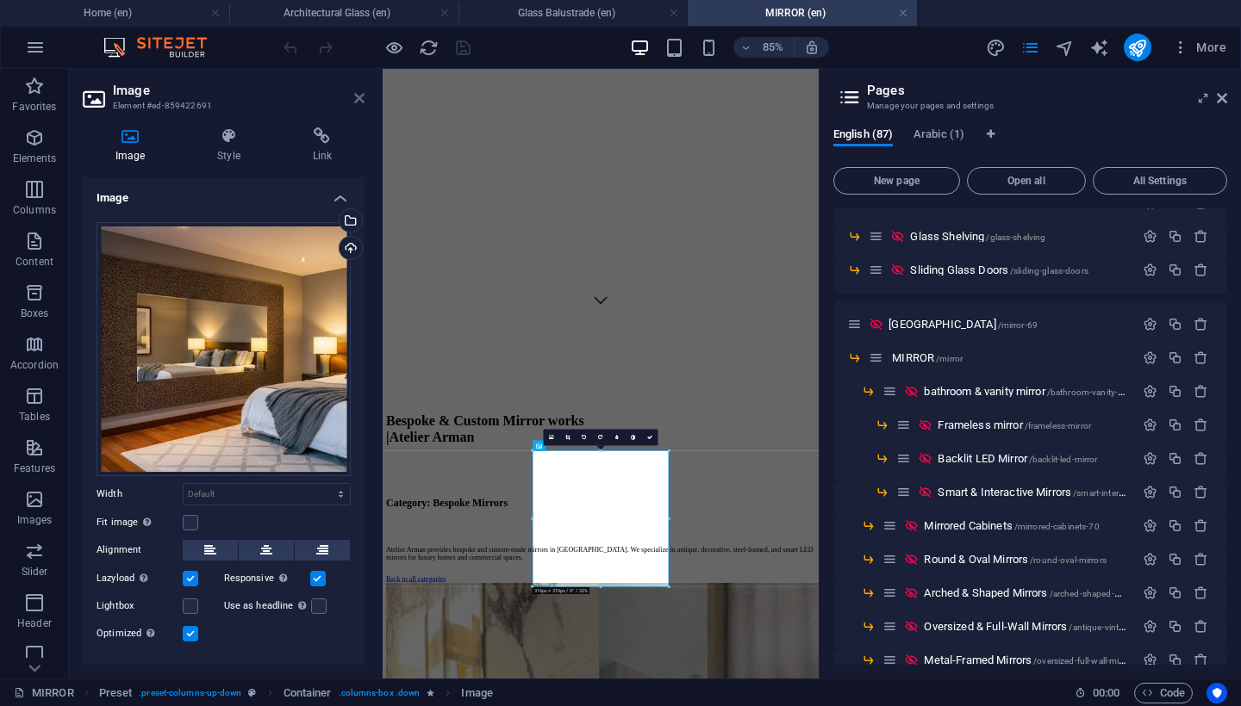
click at [357, 102] on icon at bounding box center [359, 98] width 10 height 14
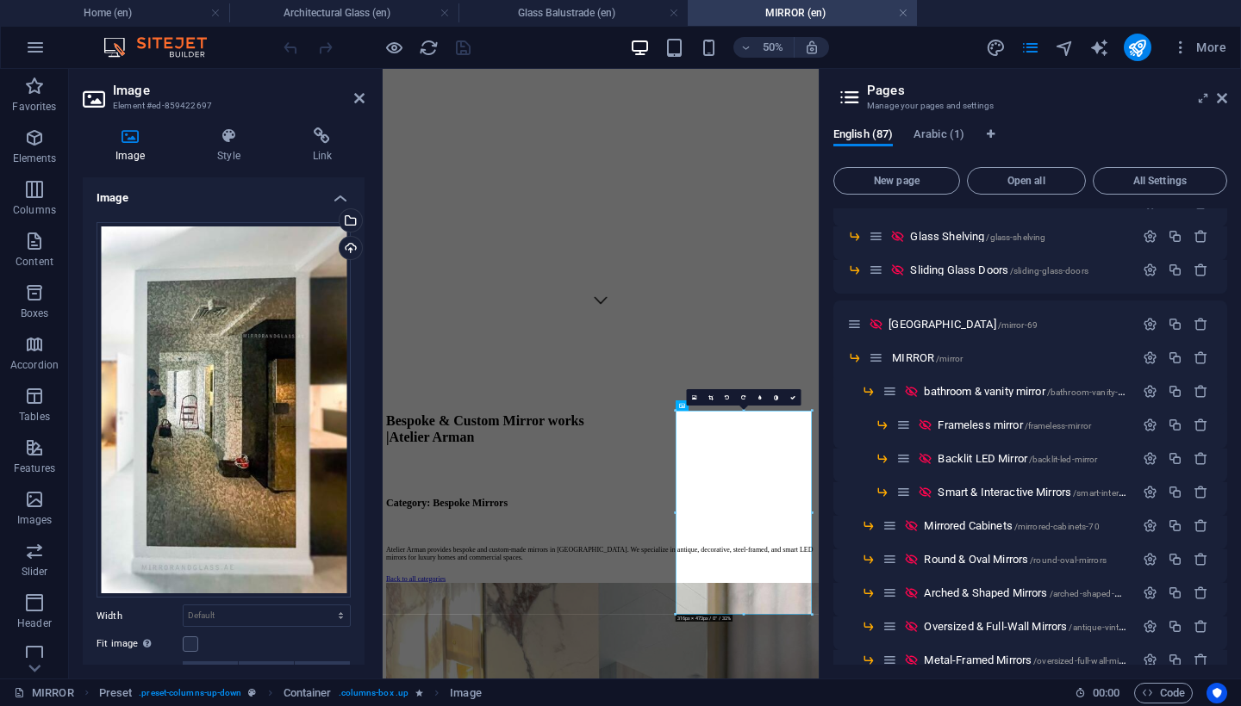
click at [356, 96] on icon at bounding box center [359, 98] width 10 height 14
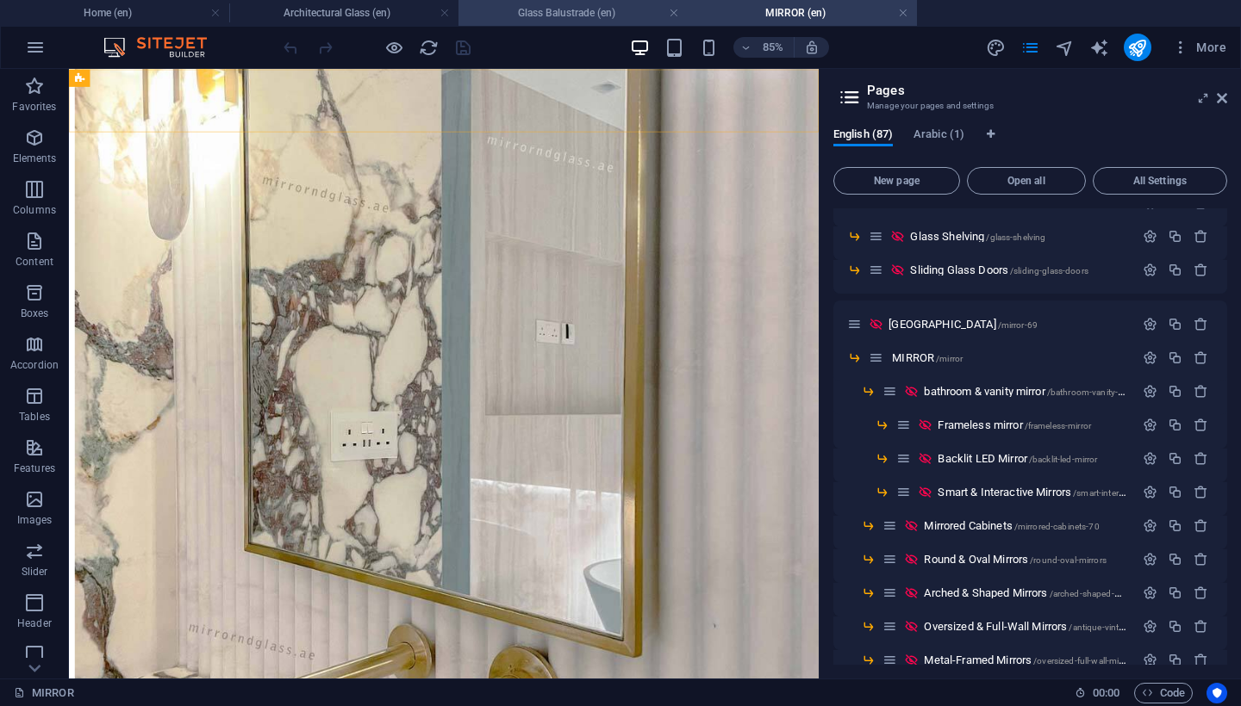
scroll to position [1404, 0]
